Goal: Navigation & Orientation: Find specific page/section

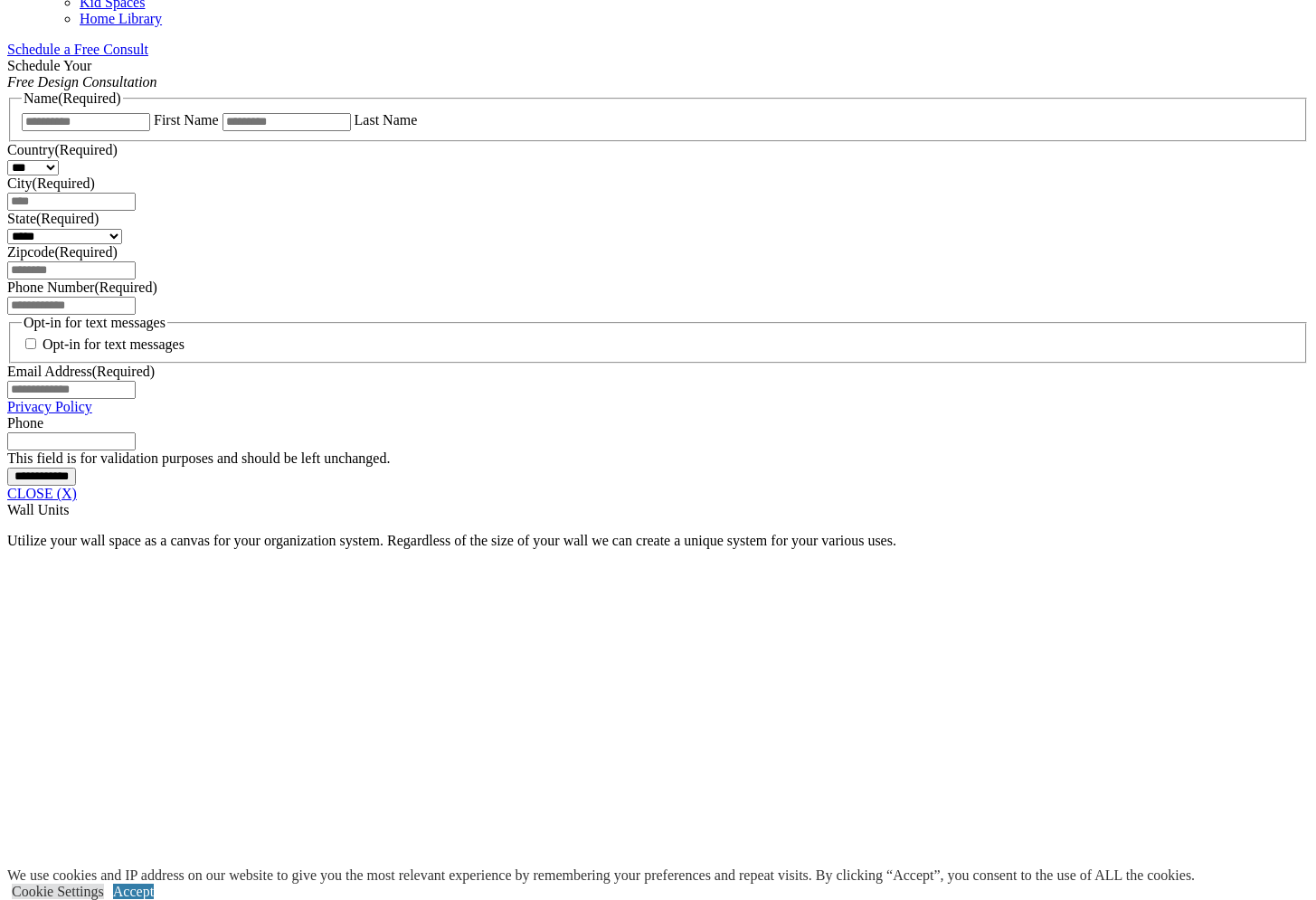
scroll to position [1756, 0]
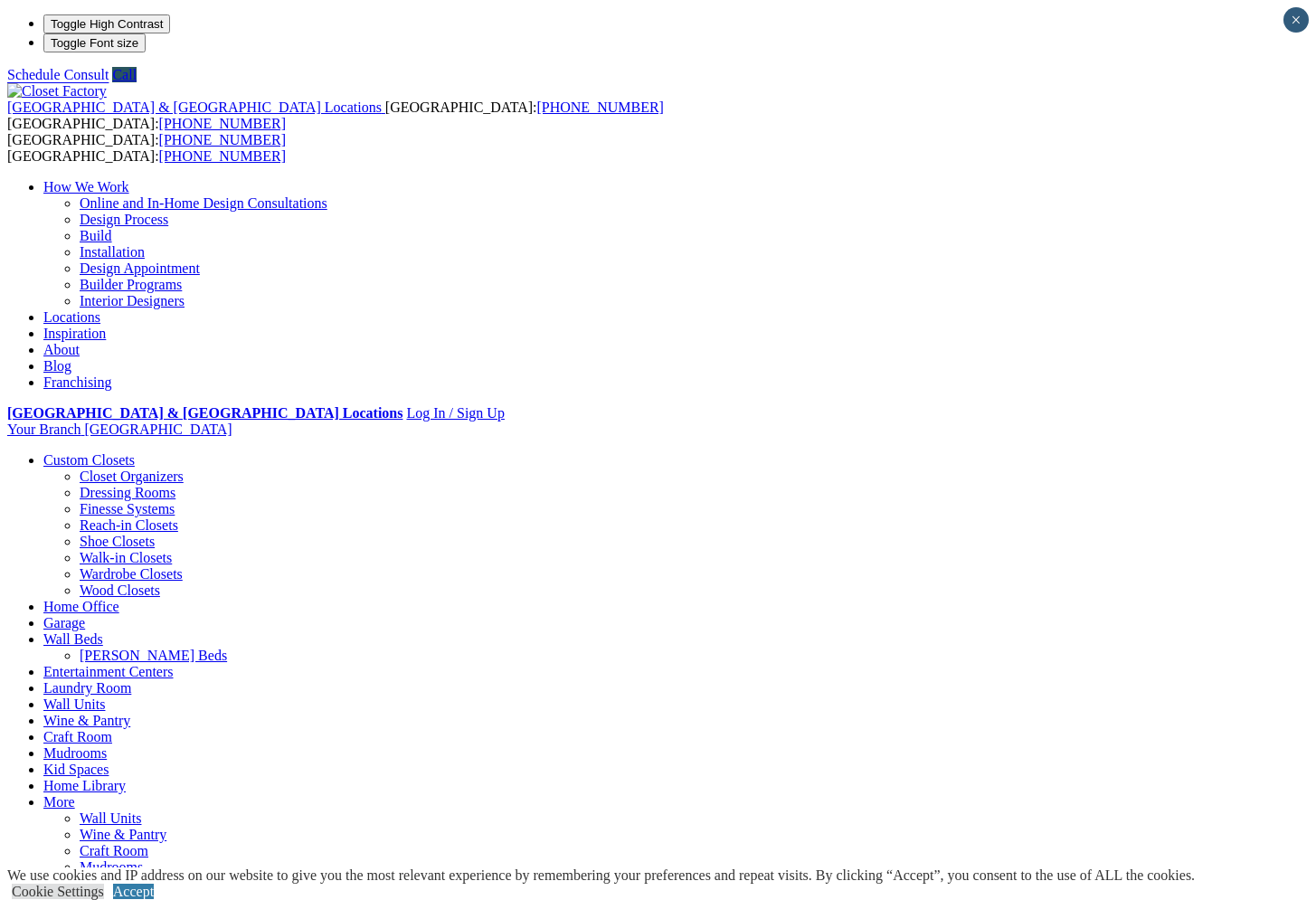
click at [102, 550] on link "Walk-in Closets" at bounding box center [125, 558] width 92 height 16
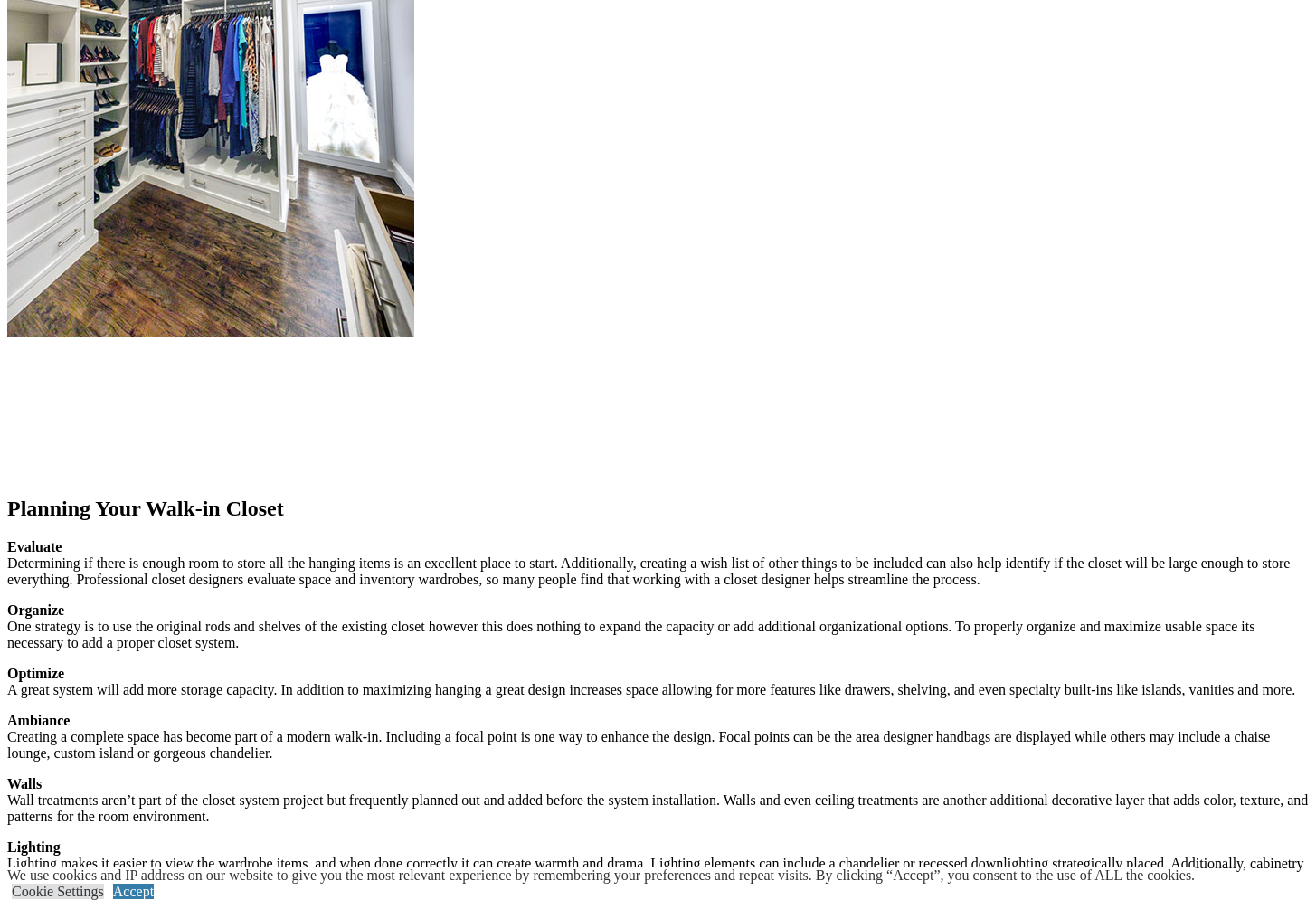
scroll to position [2034, 0]
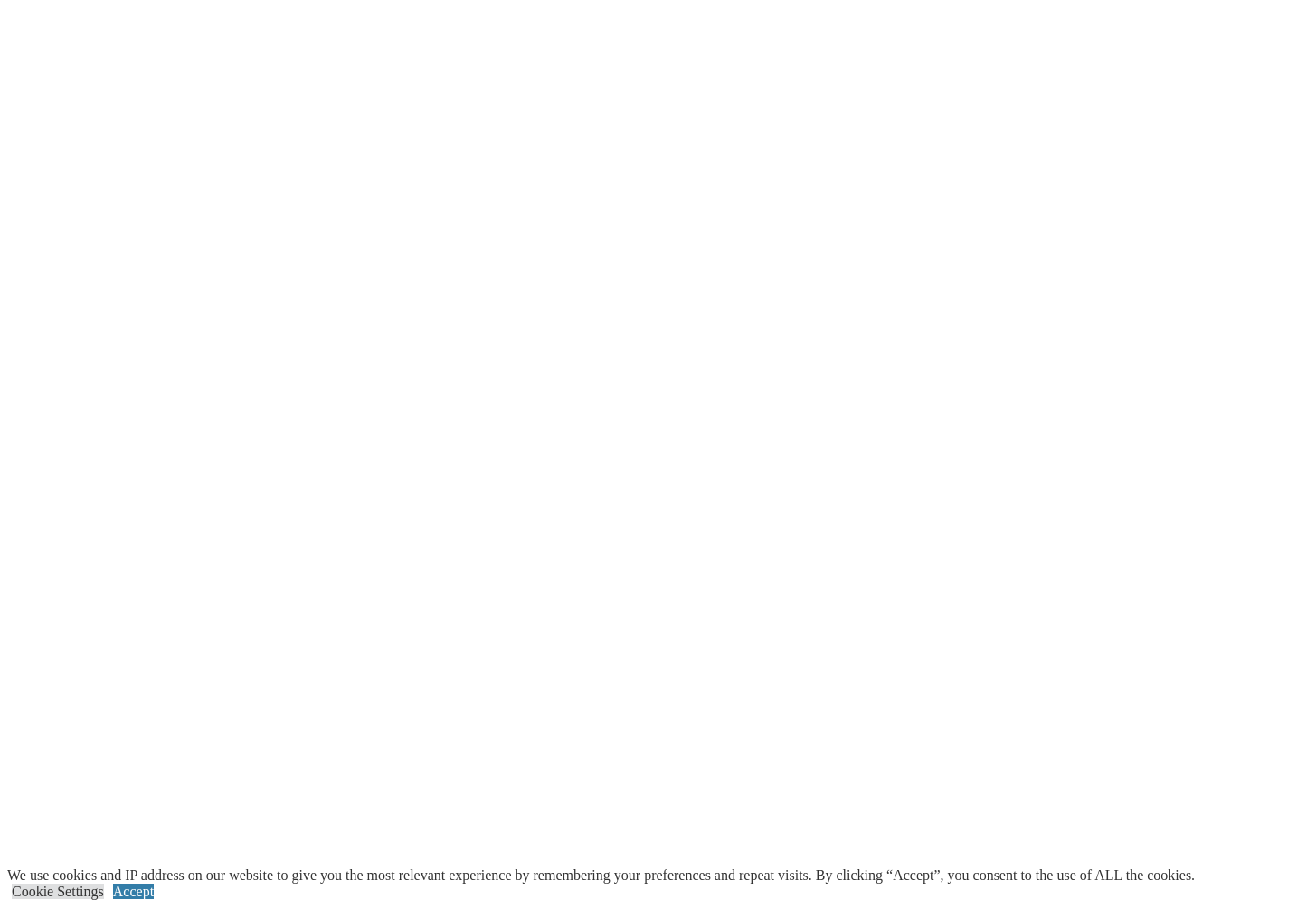
scroll to position [3708, 0]
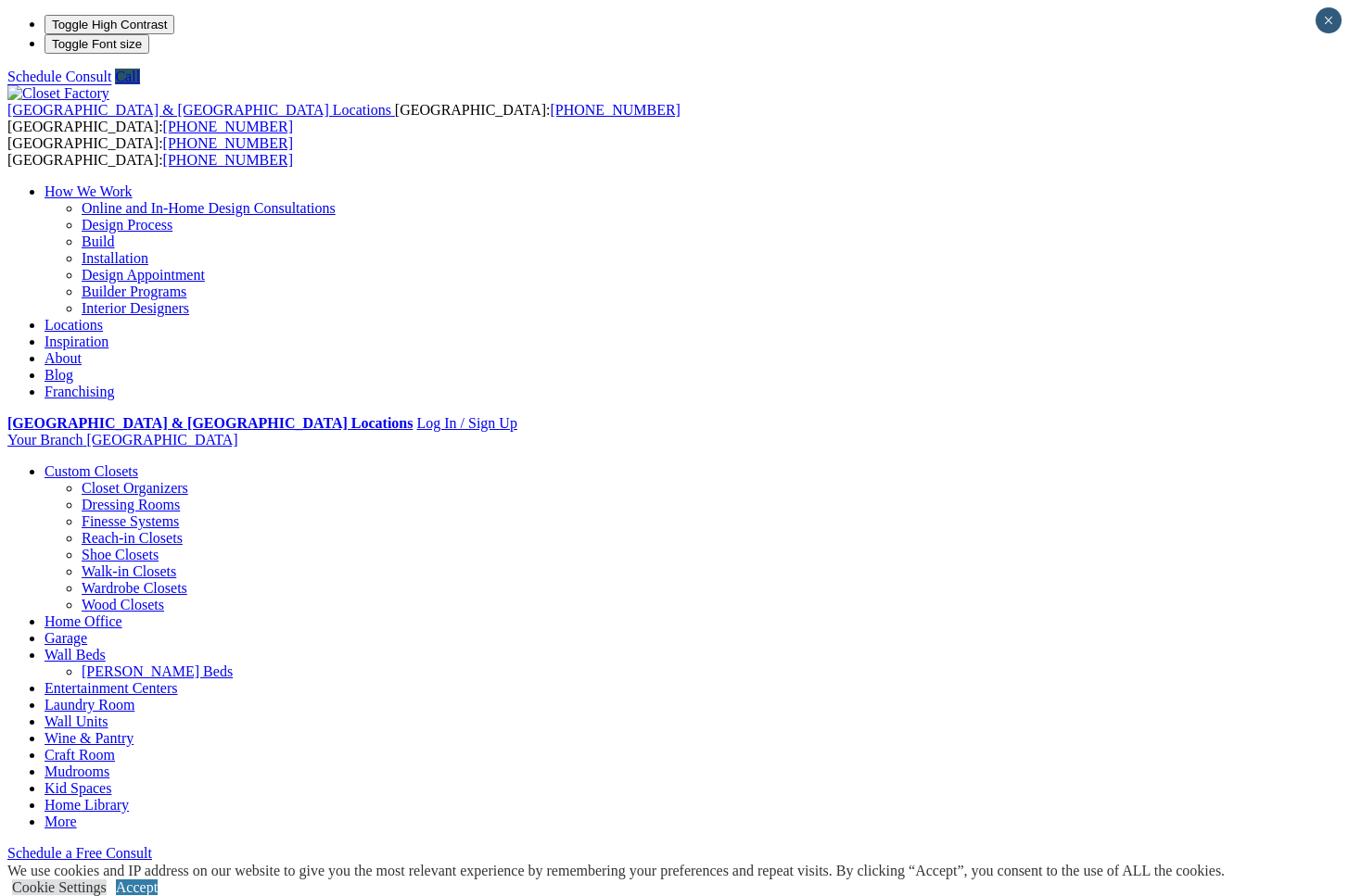
click at [108, 714] on link "Wall Units" at bounding box center [75, 721] width 63 height 16
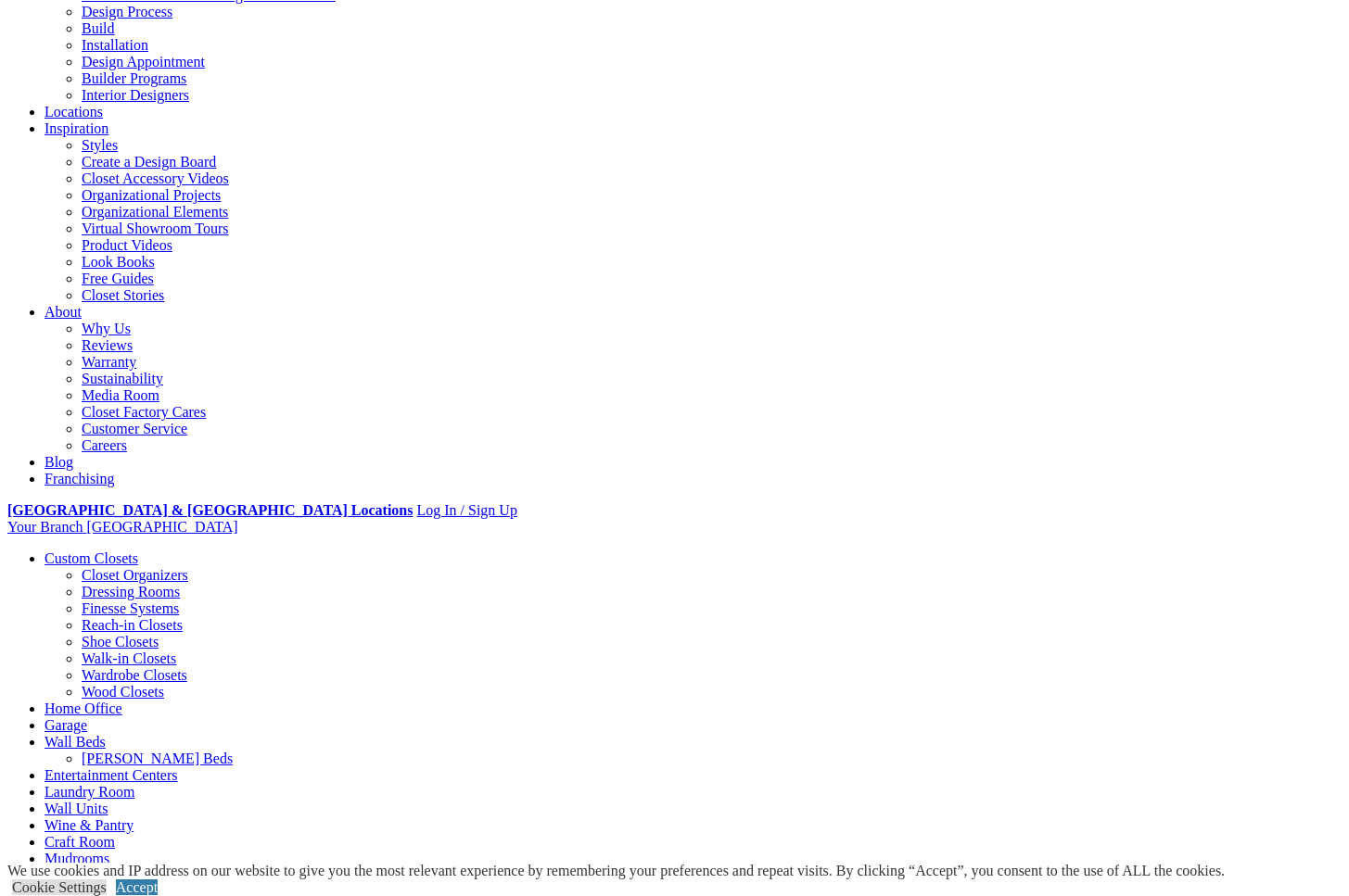
scroll to position [132, 0]
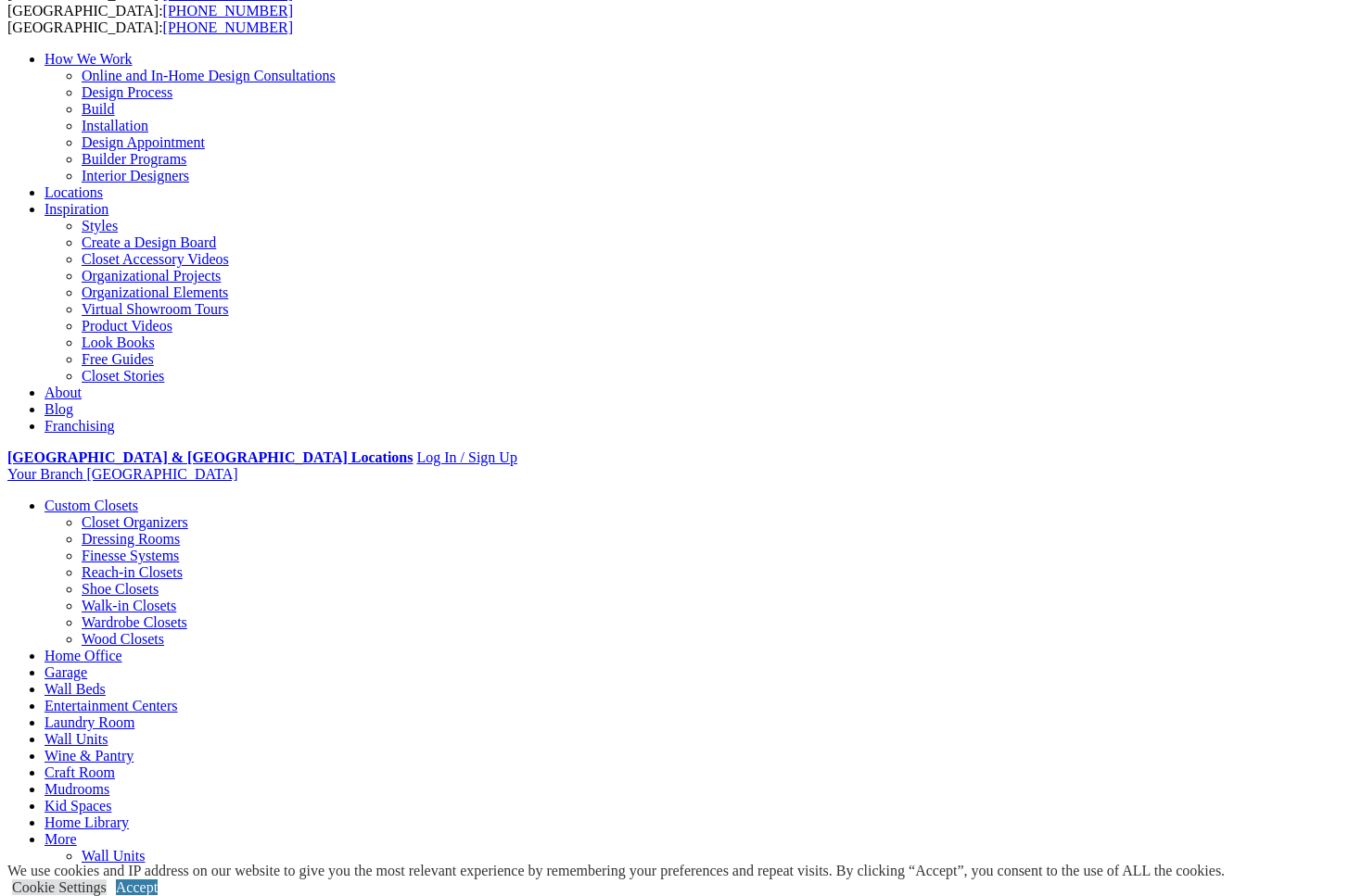
click at [108, 498] on link "Custom Closets" at bounding box center [91, 506] width 94 height 16
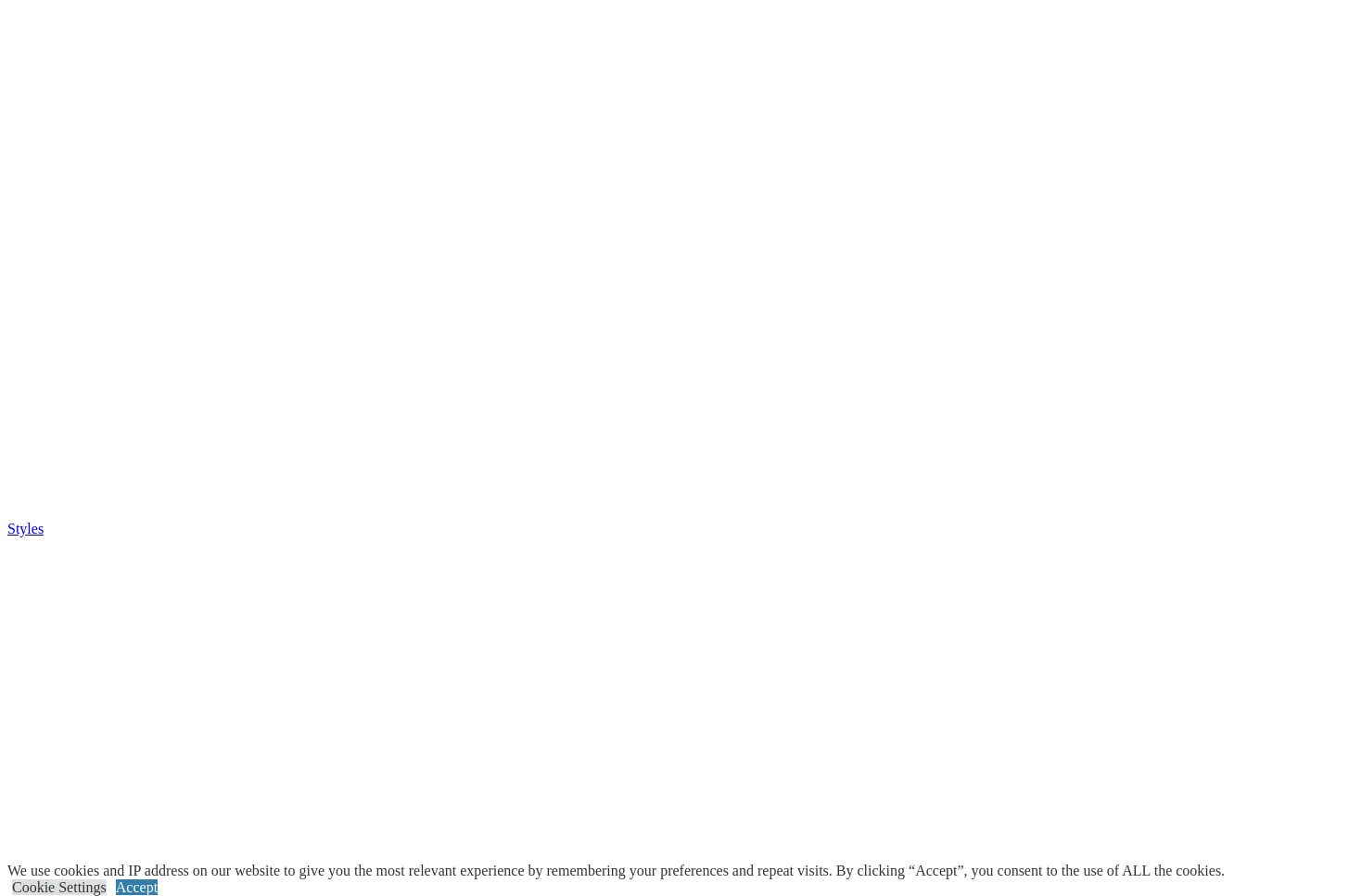
scroll to position [3929, 0]
